Goal: Information Seeking & Learning: Learn about a topic

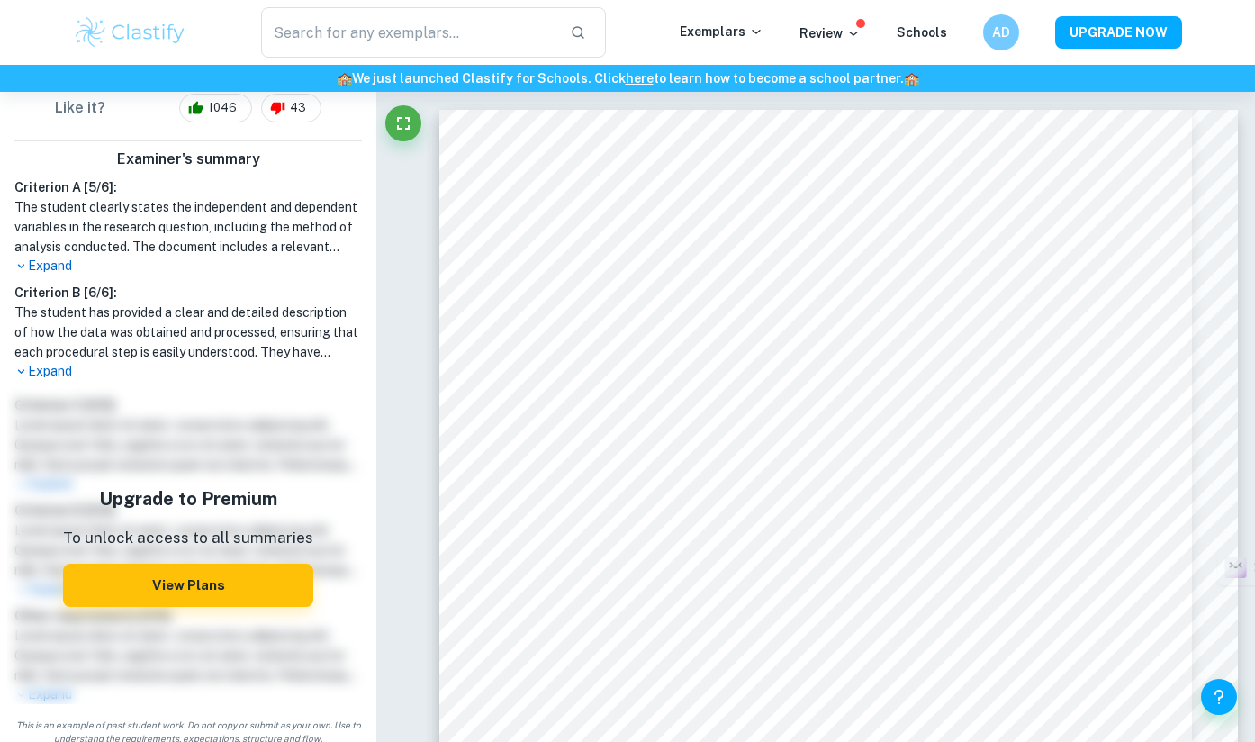
scroll to position [545, 0]
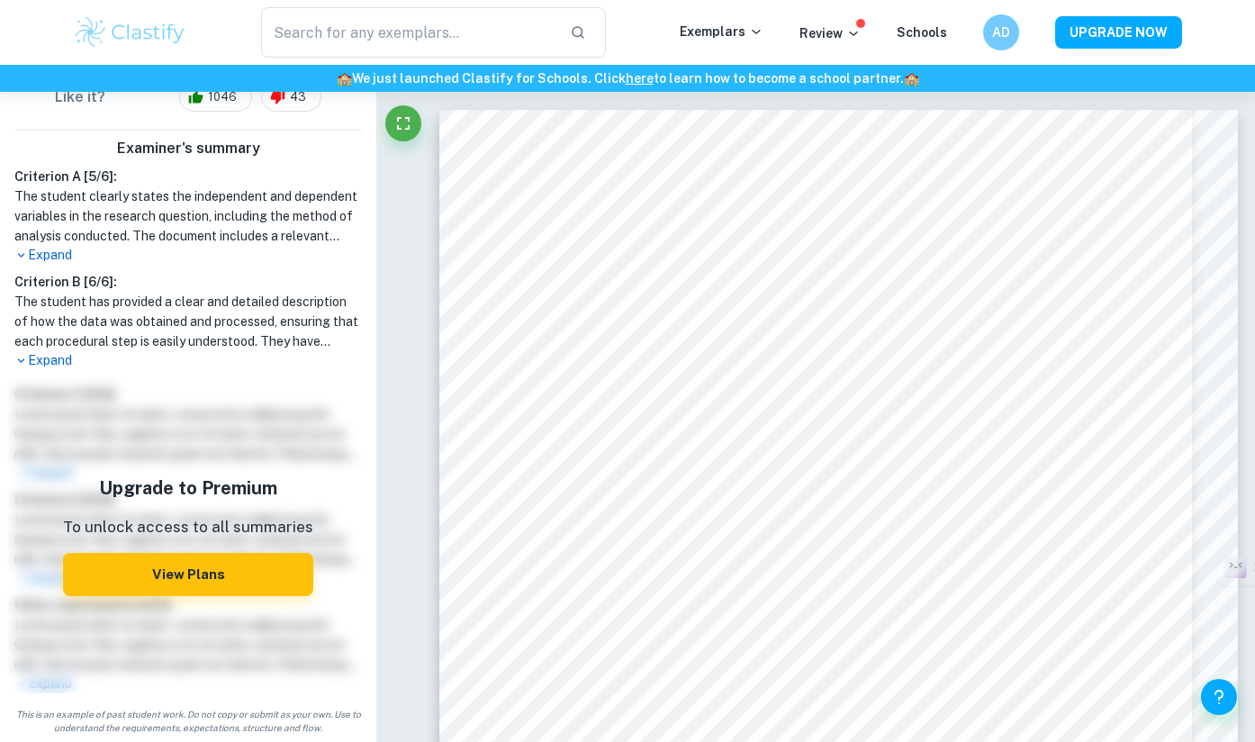
click at [56, 252] on p "Expand" at bounding box center [187, 255] width 347 height 19
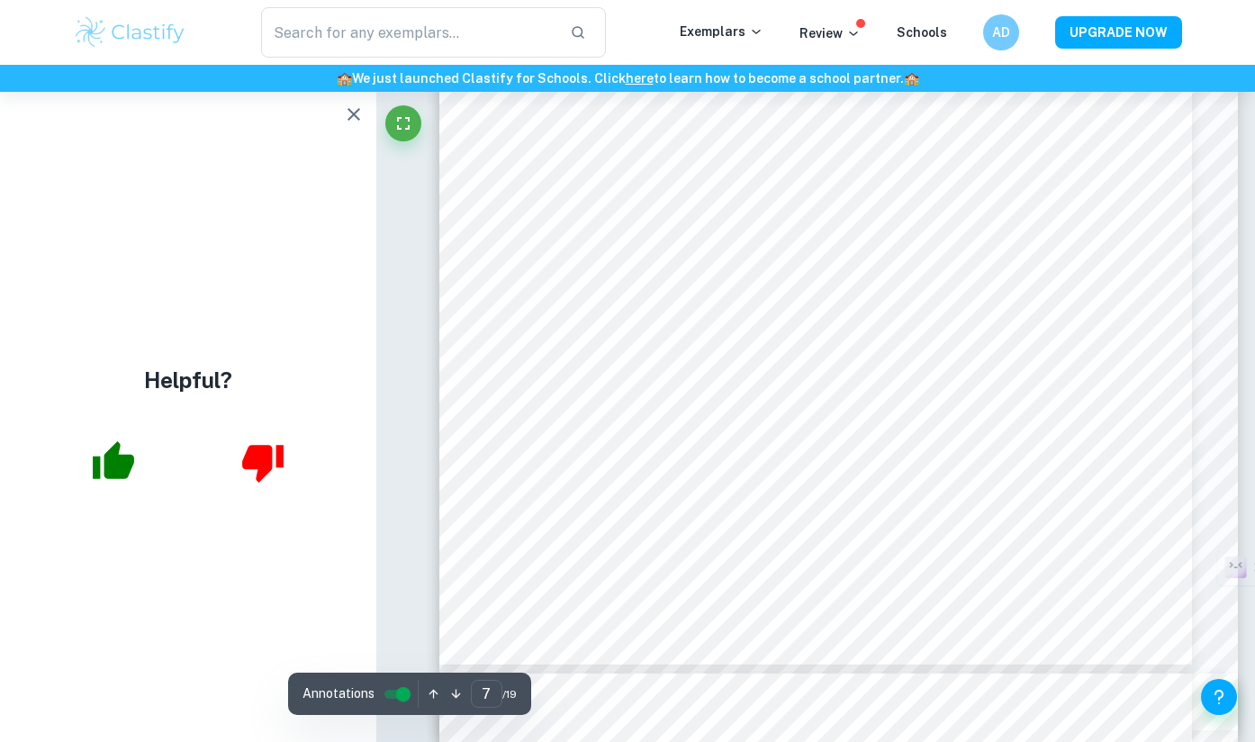
scroll to position [7156, 0]
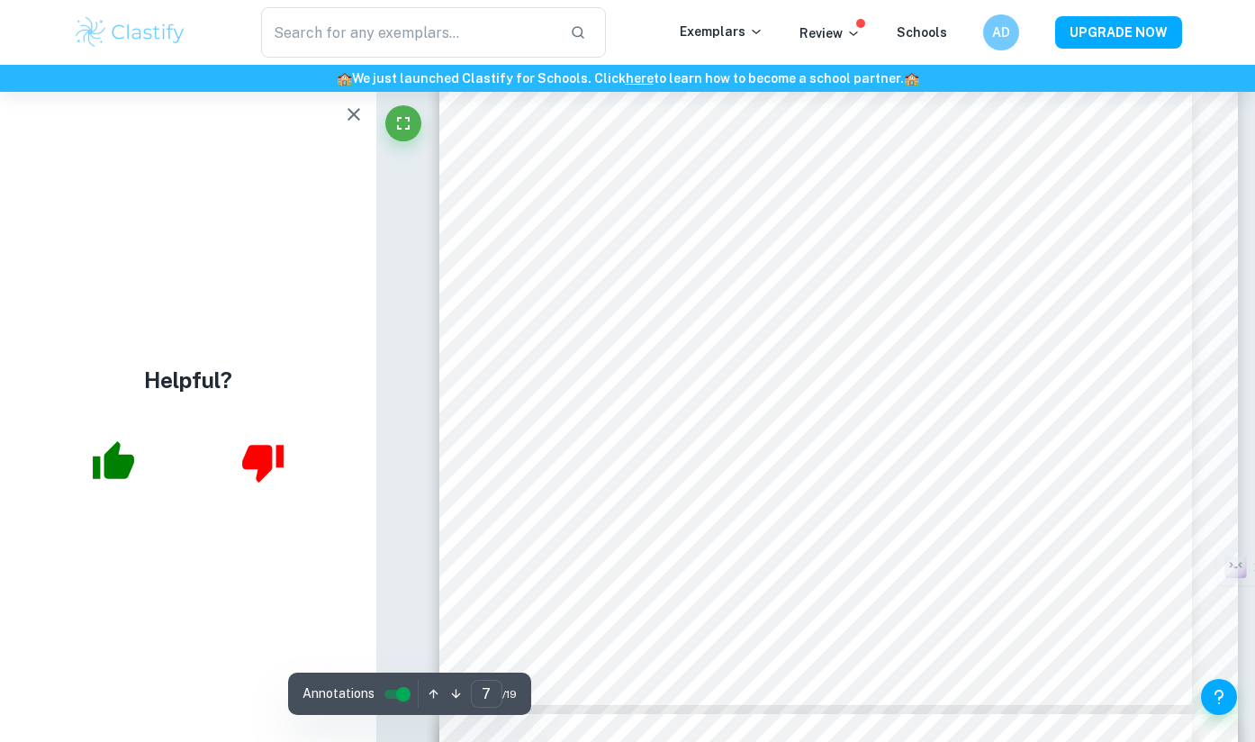
click at [347, 115] on icon "button" at bounding box center [354, 115] width 22 height 22
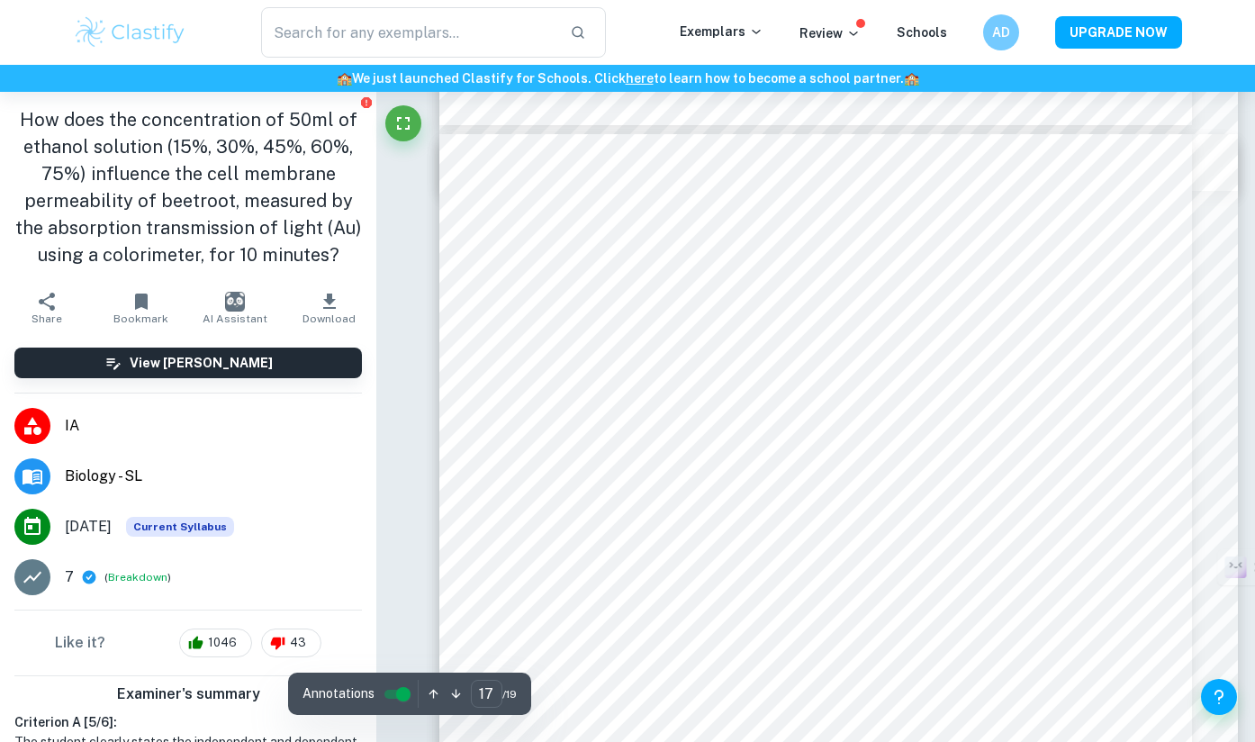
scroll to position [17644, 0]
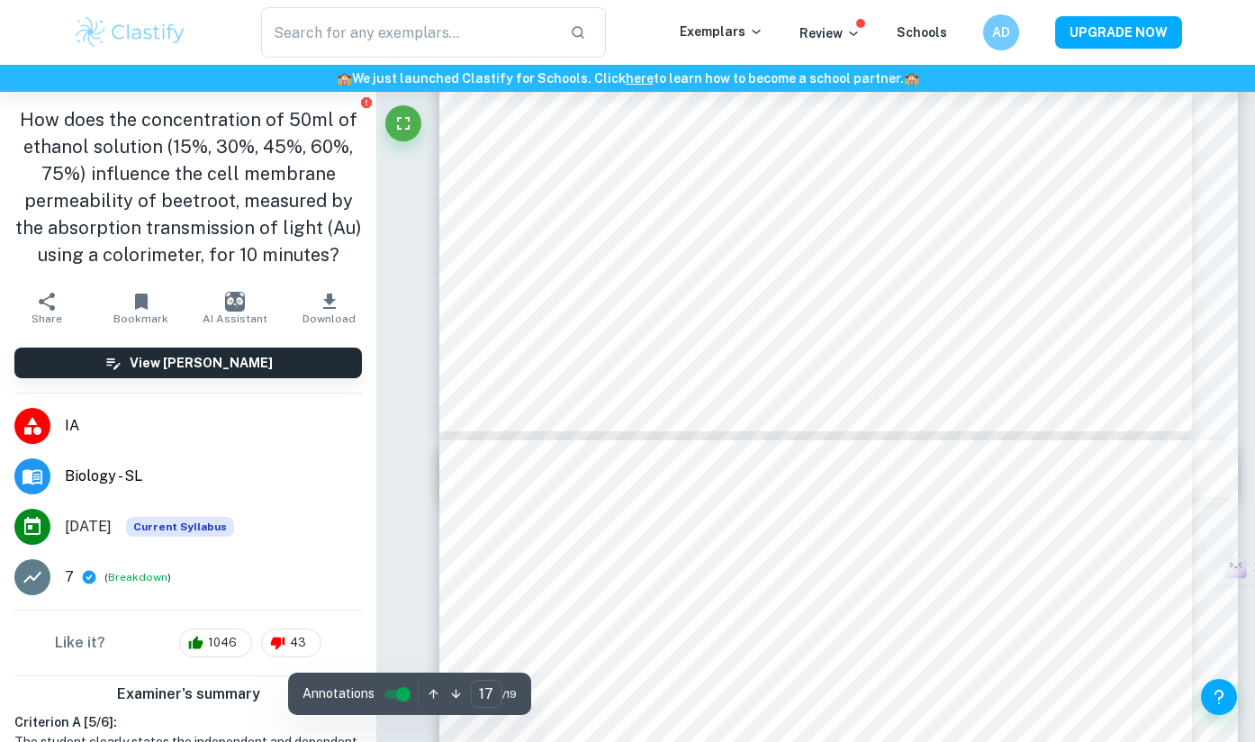
type input "16"
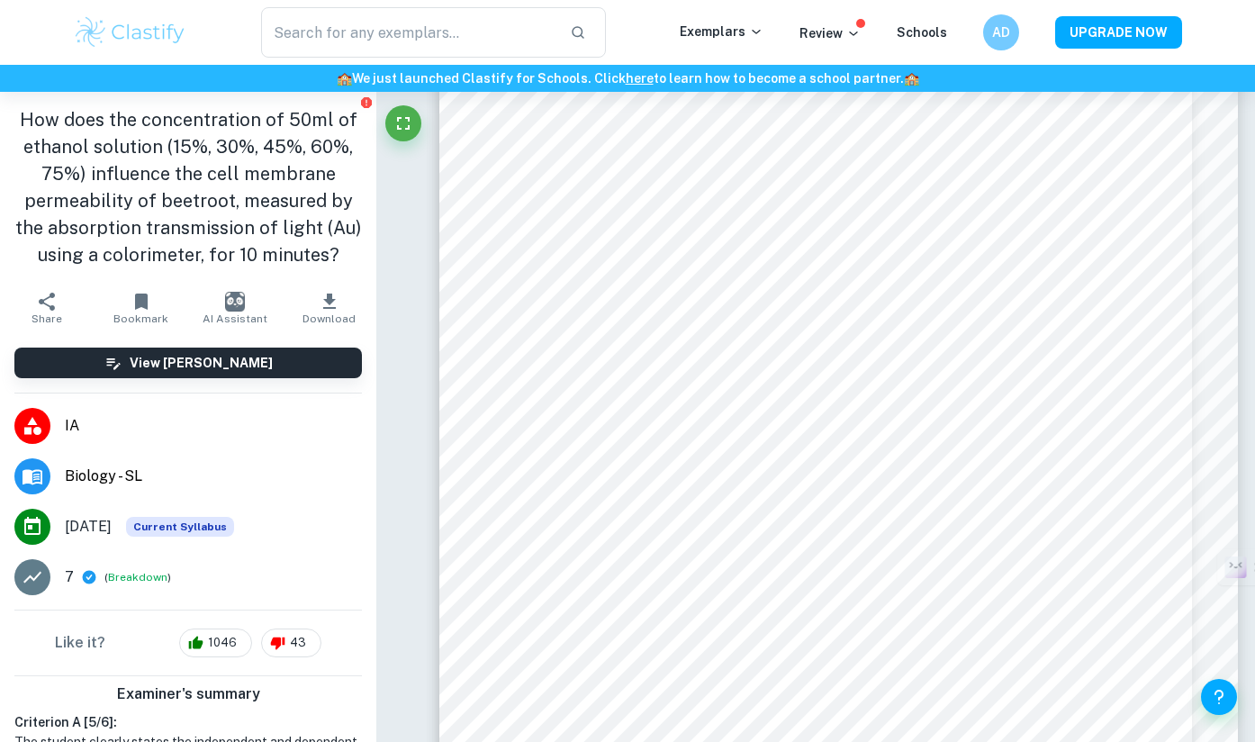
scroll to position [16773, 0]
